Goal: Information Seeking & Learning: Learn about a topic

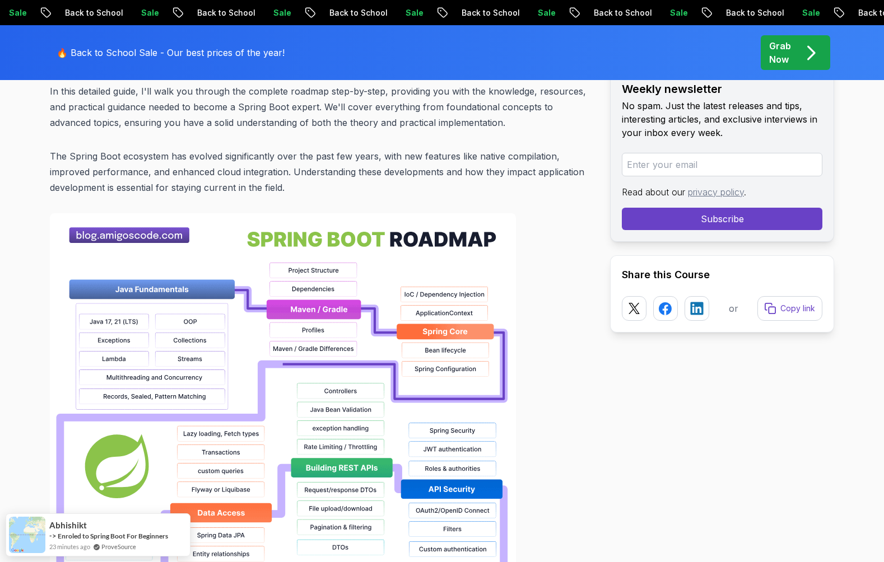
click at [280, 160] on p "The Spring Boot ecosystem has evolved significantly over the past few years, wi…" at bounding box center [321, 171] width 542 height 47
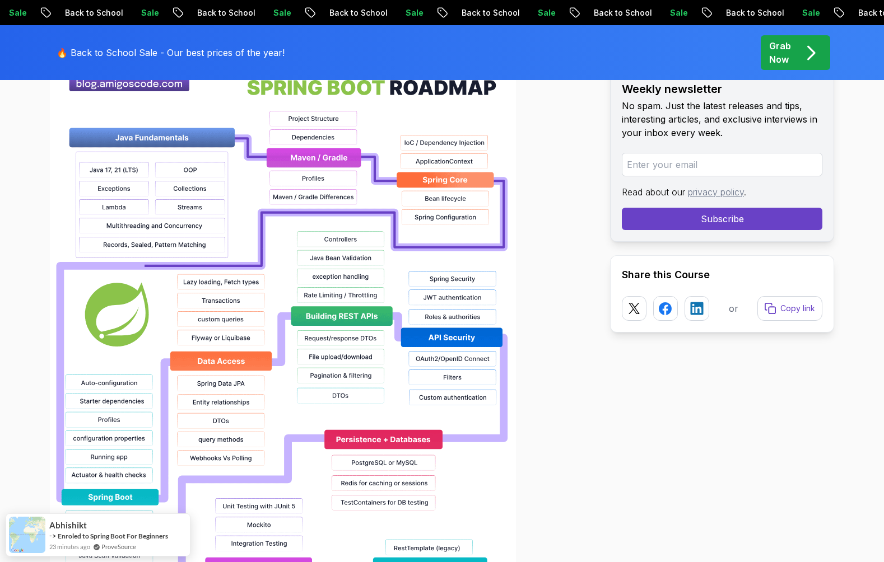
scroll to position [854, 0]
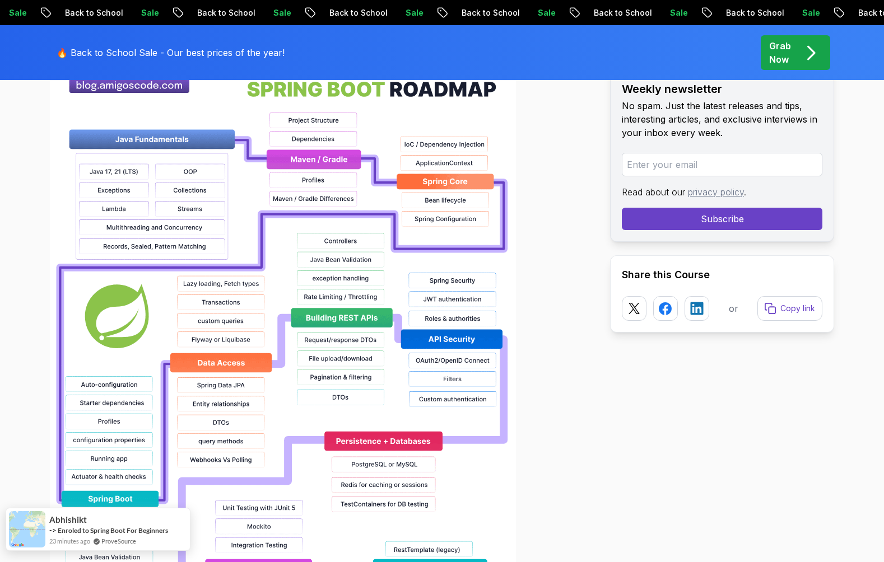
click at [40, 528] on img at bounding box center [27, 529] width 36 height 36
click at [99, 528] on link "Enroled to Spring Boot For Beginners" at bounding box center [113, 530] width 110 height 8
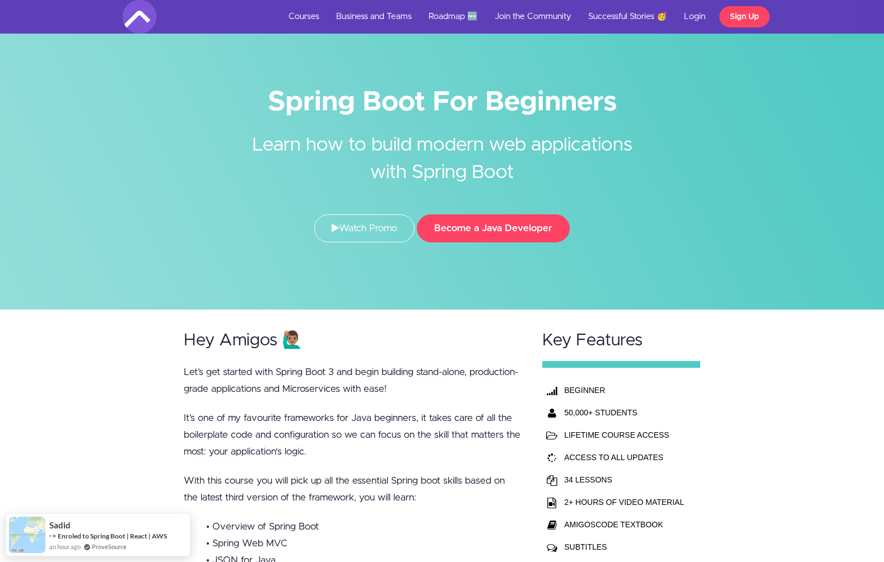
click at [437, 341] on h2 "Hey Amigos 🙋🏽‍♂️" at bounding box center [352, 341] width 337 height 18
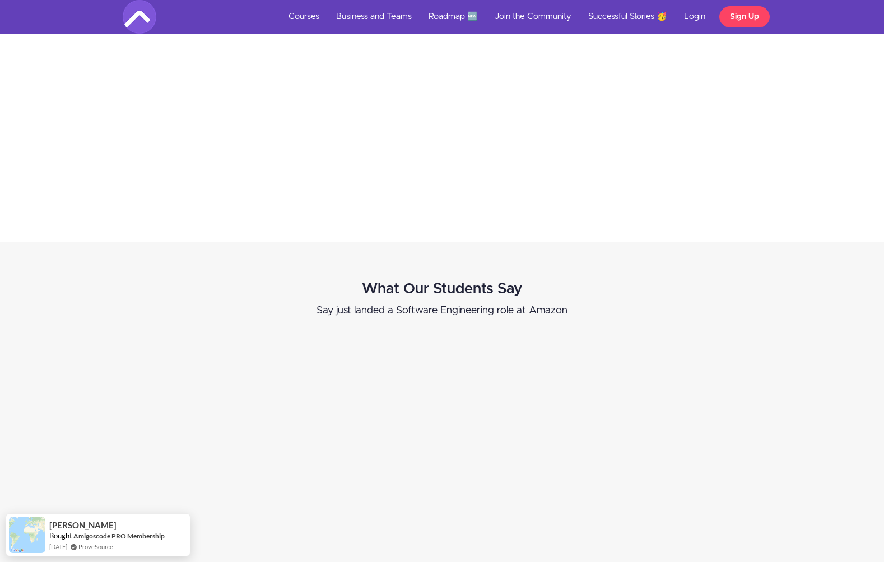
scroll to position [2838, 0]
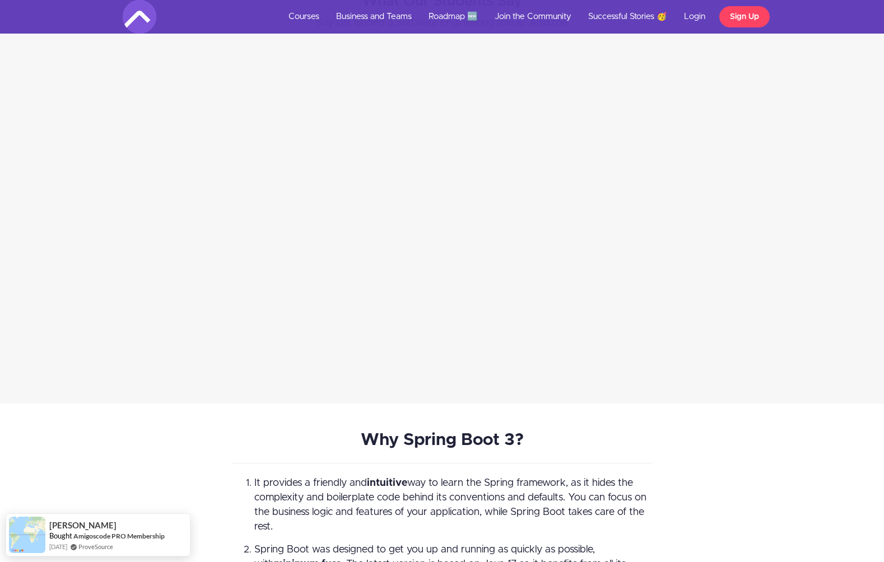
click at [421, 447] on strong "Why Spring Boot 3?" at bounding box center [442, 440] width 163 height 17
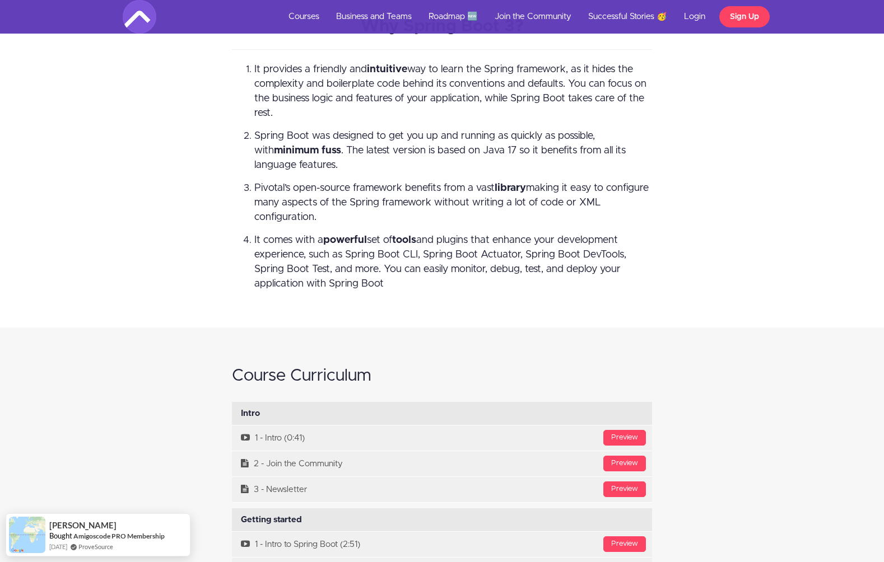
scroll to position [3260, 0]
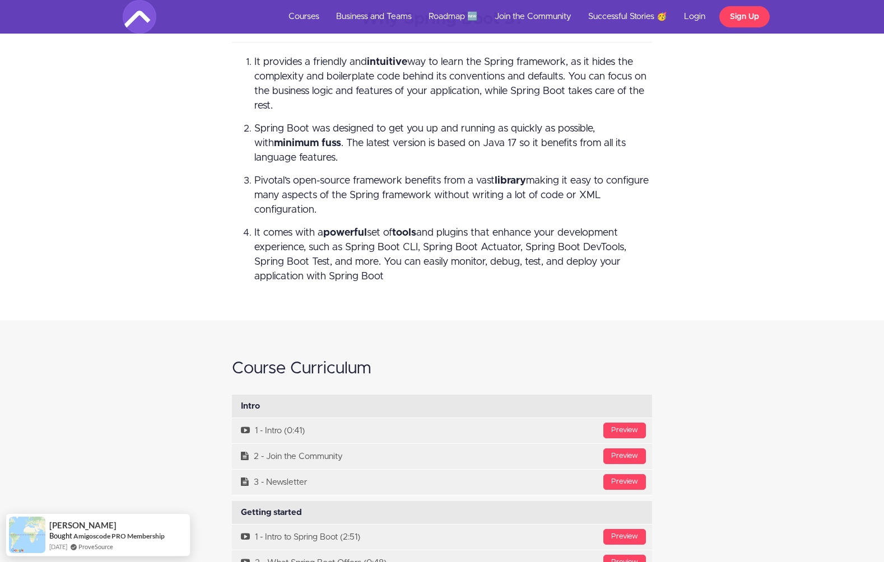
click at [442, 308] on div "Why Spring Boot 3? It provides a friendly and intuitive way to learn the Spring…" at bounding box center [442, 152] width 884 height 338
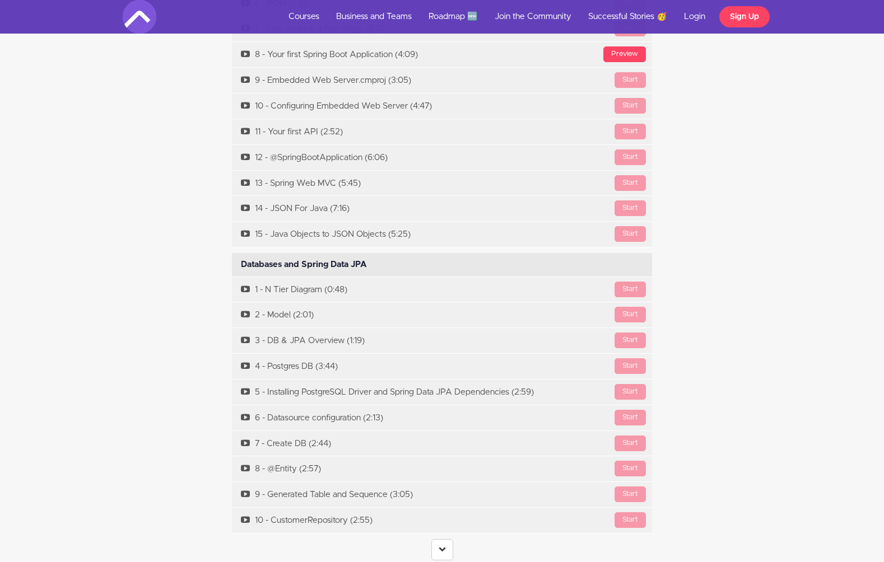
scroll to position [4077, 0]
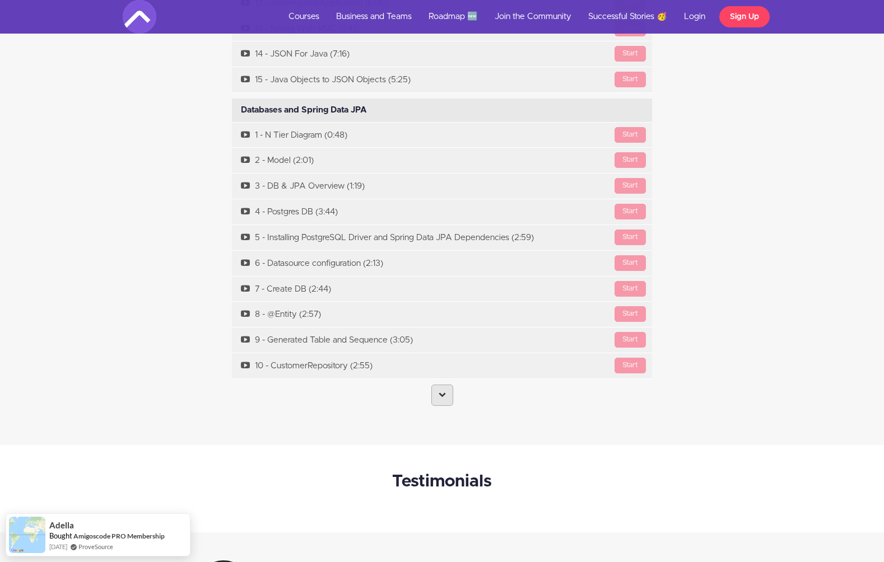
click at [444, 398] on icon at bounding box center [442, 394] width 7 height 7
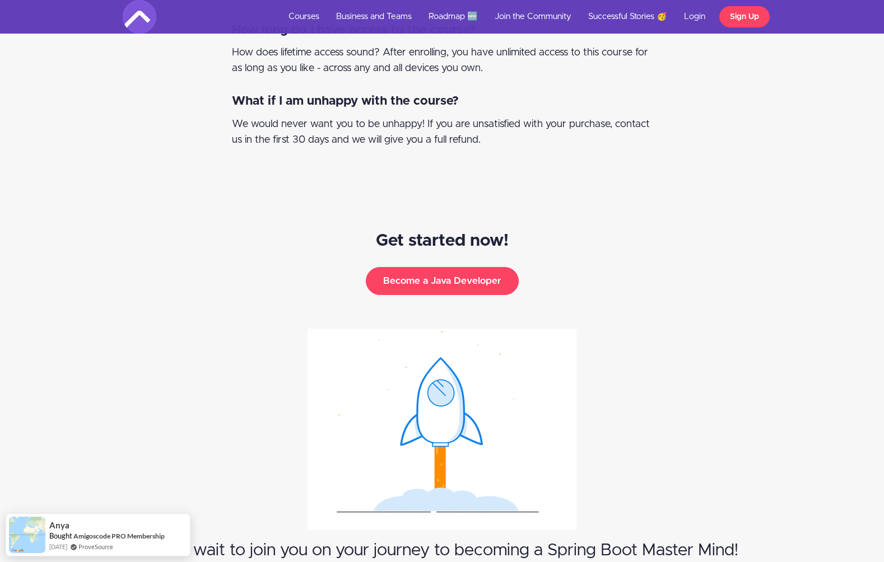
scroll to position [6099, 0]
